Goal: Use online tool/utility: Utilize a website feature to perform a specific function

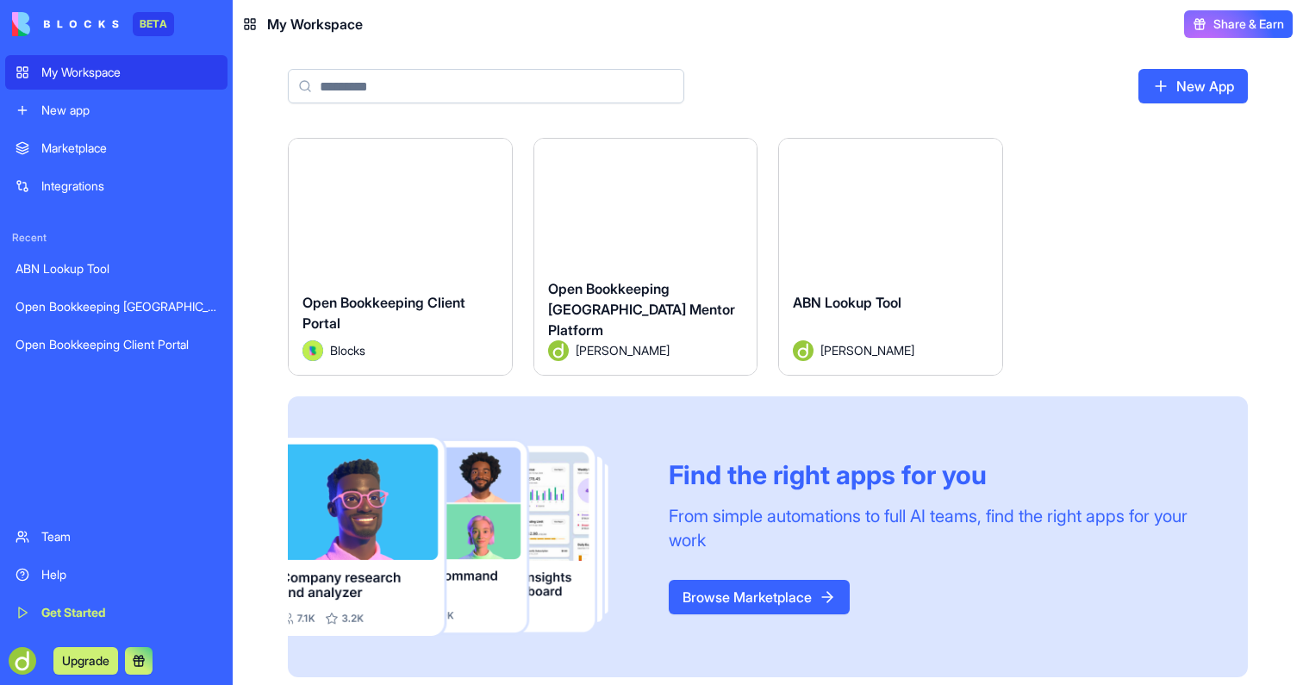
click at [867, 204] on button "Launch" at bounding box center [889, 208] width 129 height 34
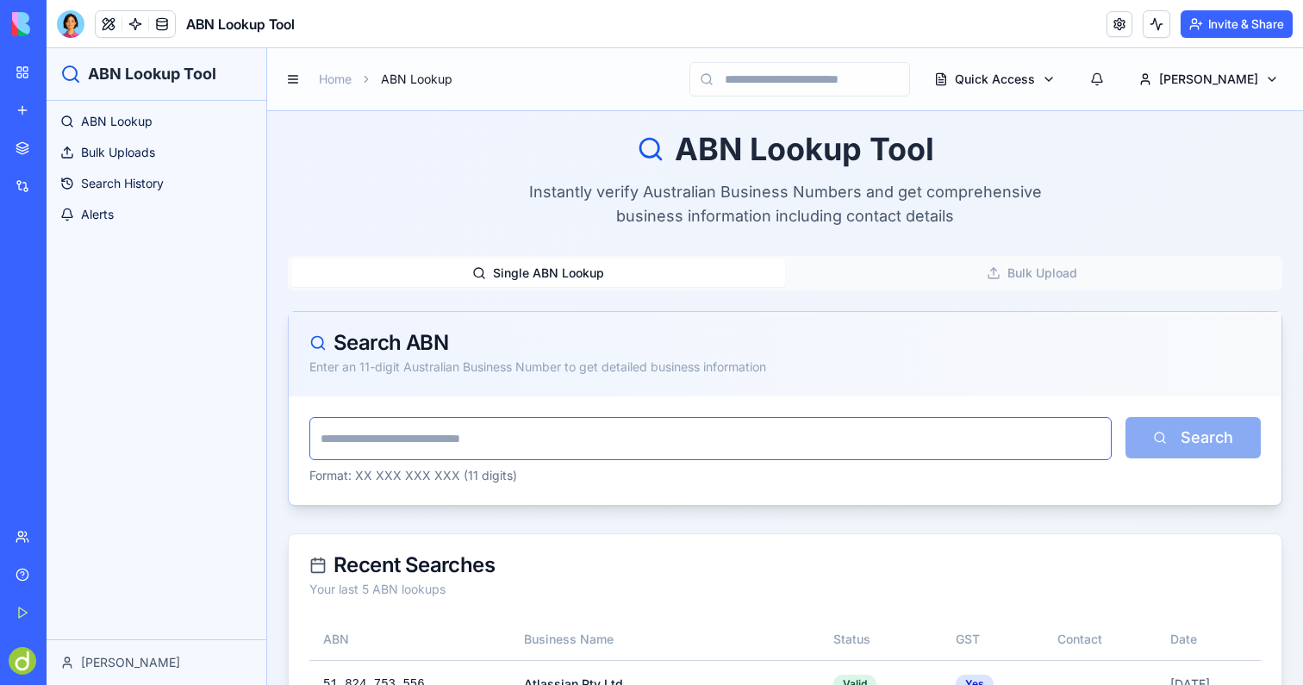
click at [428, 447] on input "text" at bounding box center [710, 438] width 802 height 43
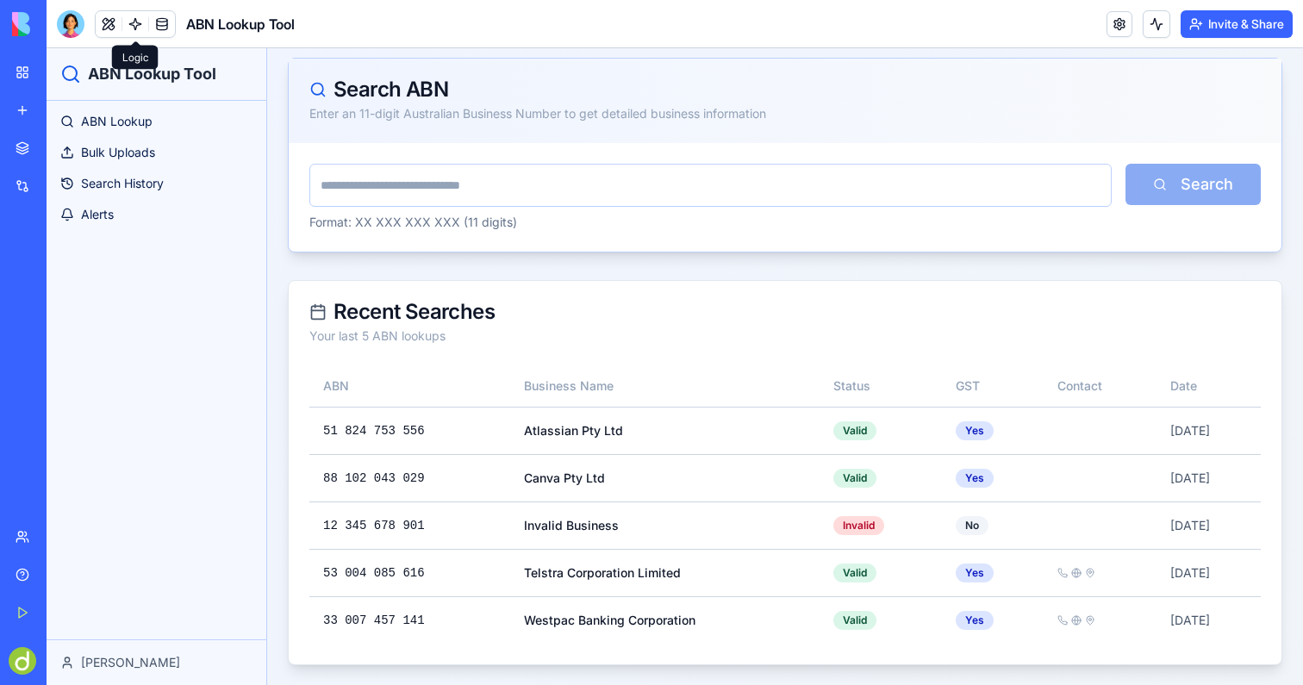
click at [128, 34] on link at bounding box center [135, 24] width 26 height 26
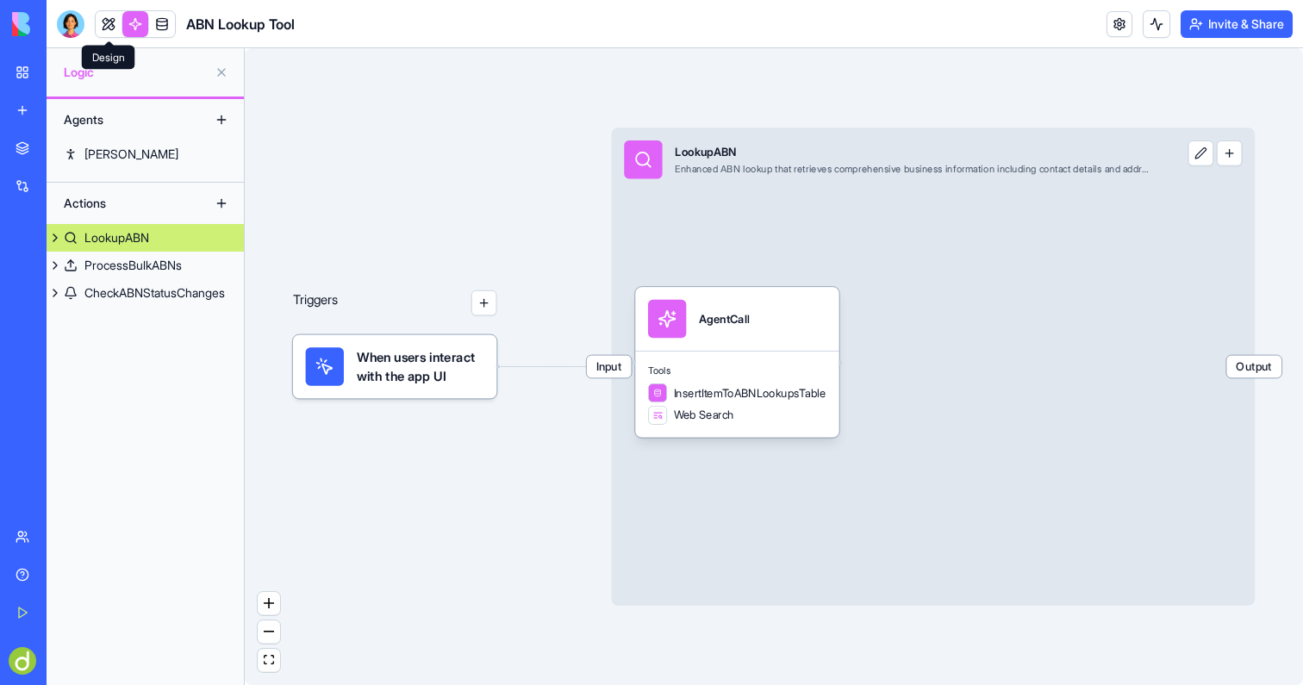
click at [99, 19] on link at bounding box center [109, 24] width 26 height 26
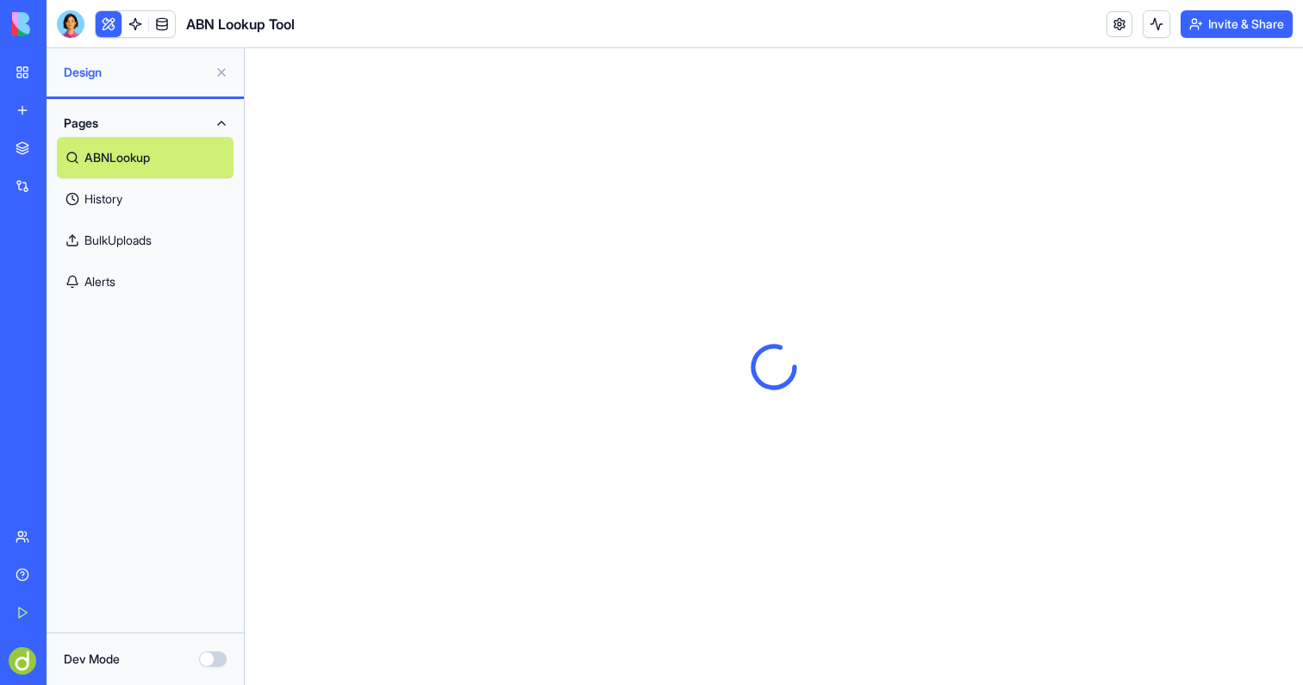
click at [158, 157] on link "ABNLookup" at bounding box center [145, 157] width 177 height 41
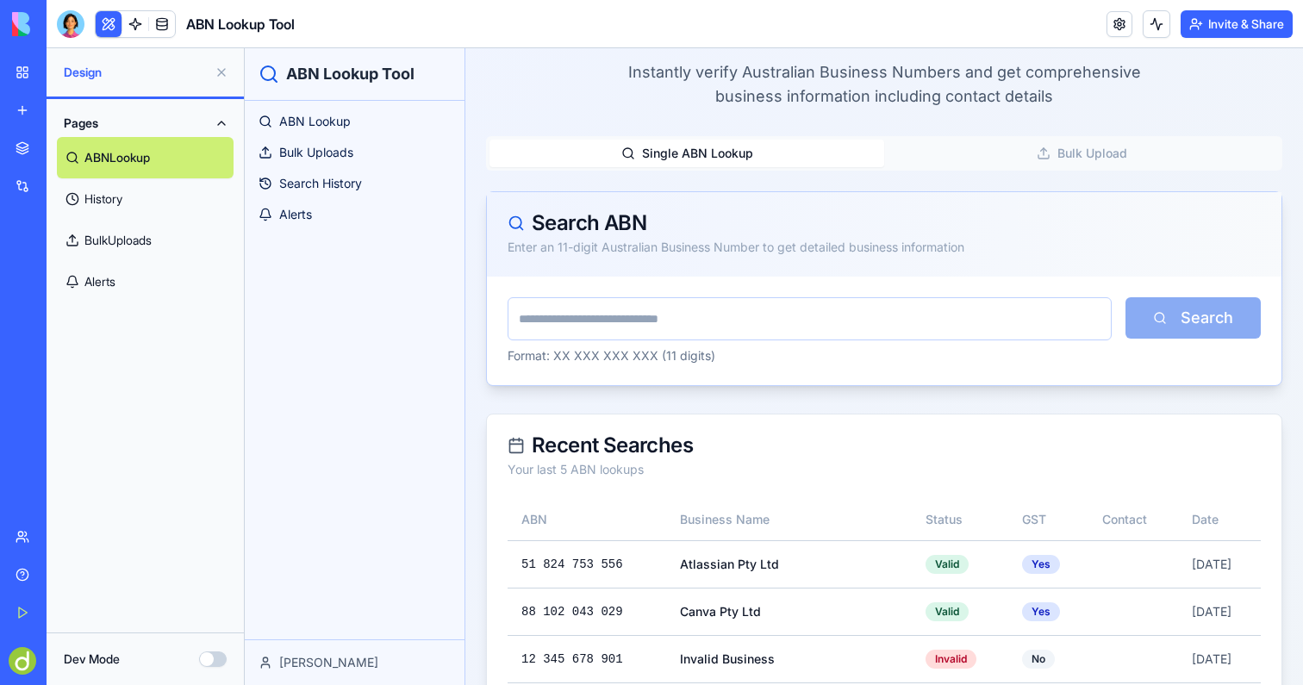
scroll to position [253, 0]
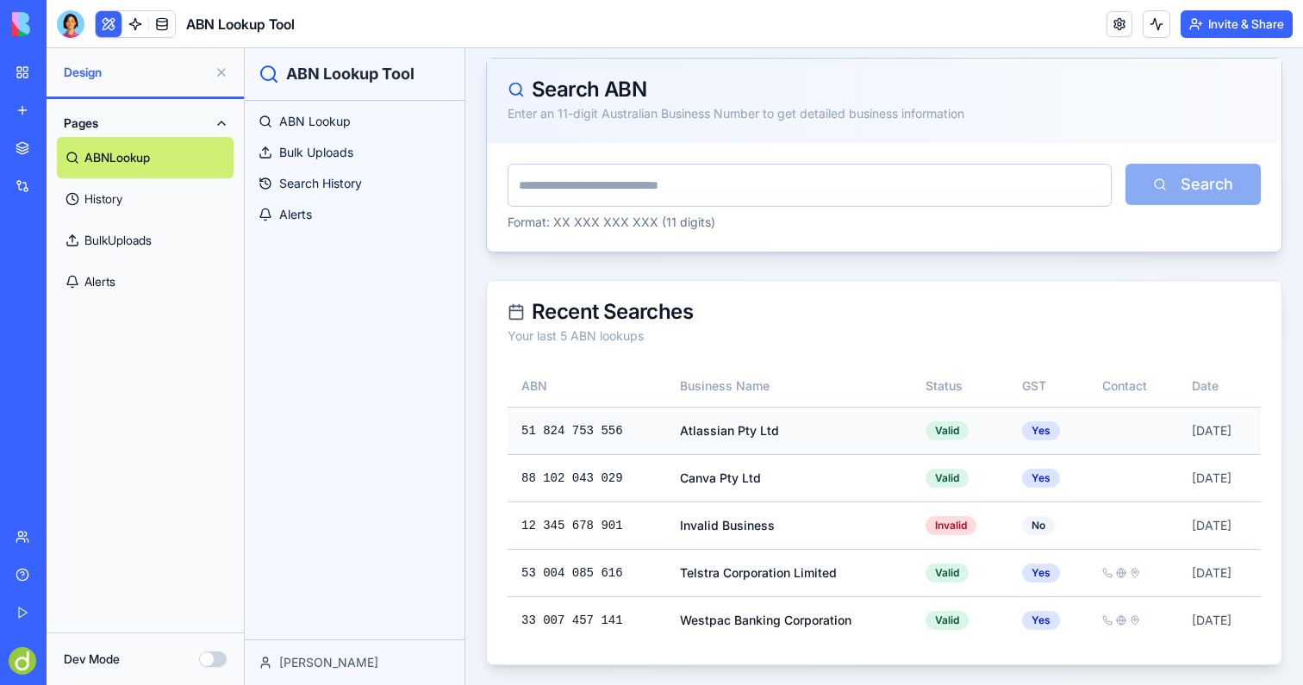
click at [577, 439] on td "51 824 753 556" at bounding box center [586, 430] width 159 height 47
copy td "51 824 753 556"
click at [617, 179] on input "text" at bounding box center [809, 185] width 604 height 43
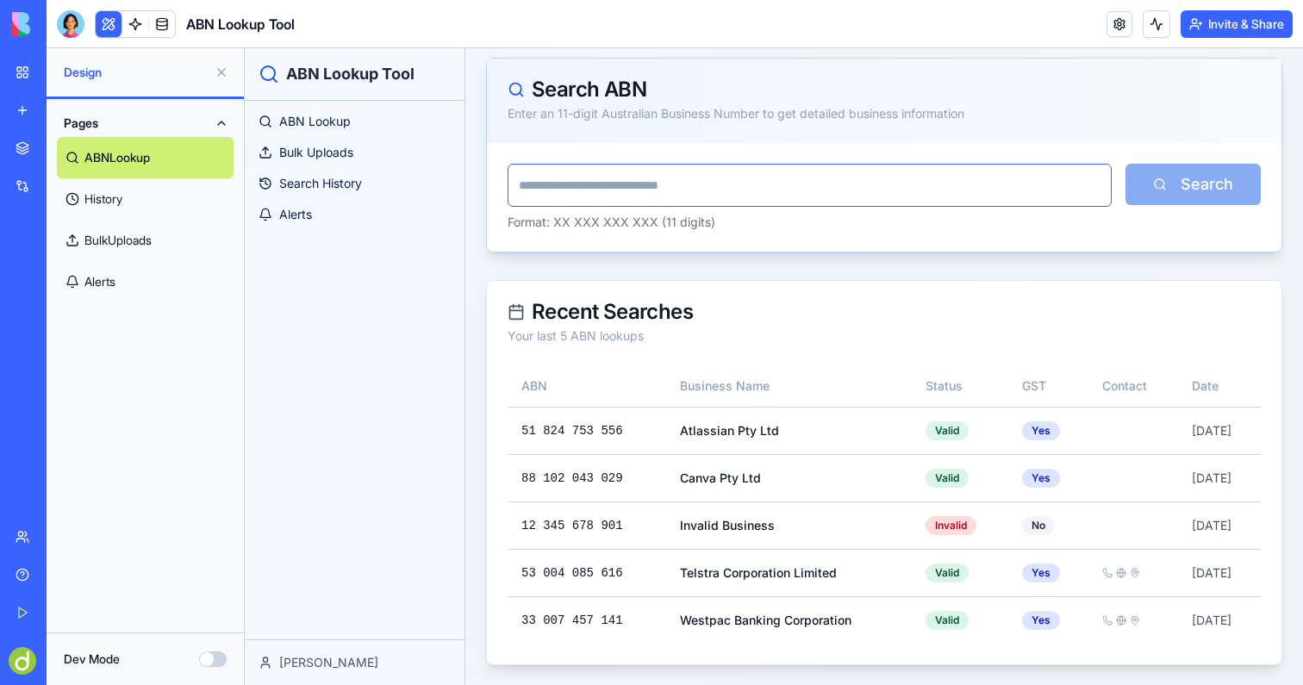
paste input "**********"
type input "**********"
click at [1151, 183] on button "Search" at bounding box center [1192, 184] width 135 height 41
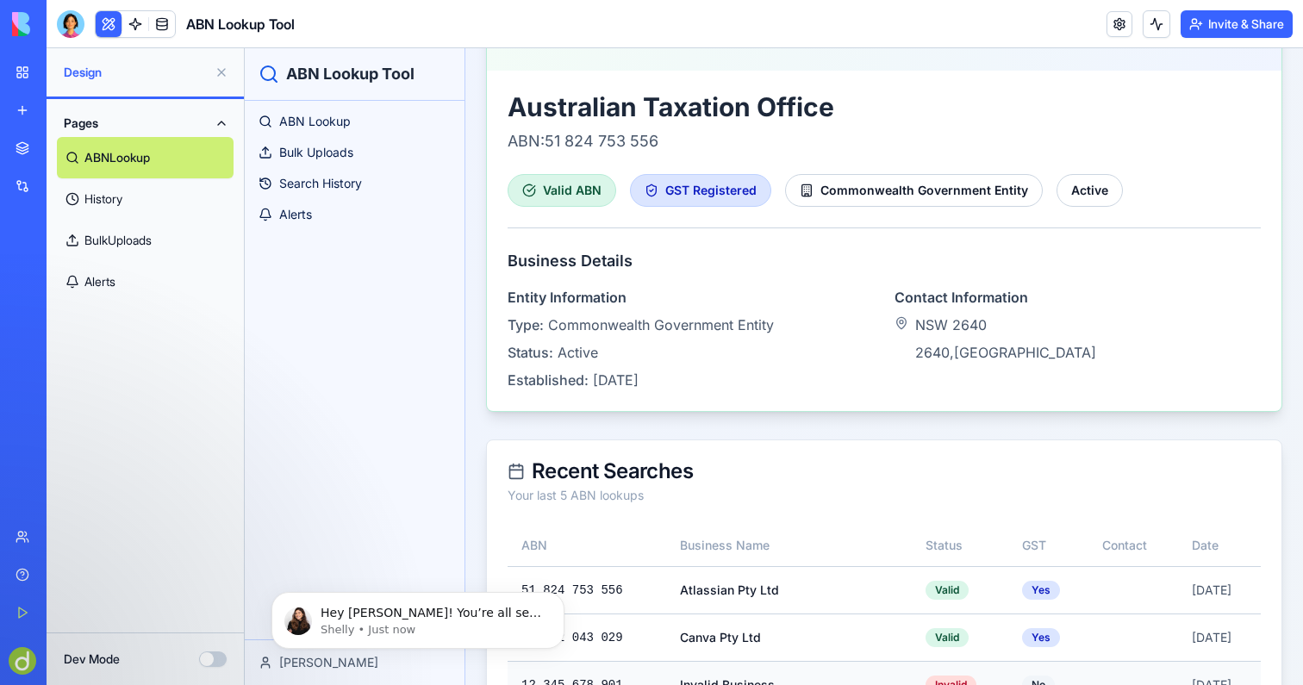
scroll to position [0, 0]
